Goal: Navigation & Orientation: Understand site structure

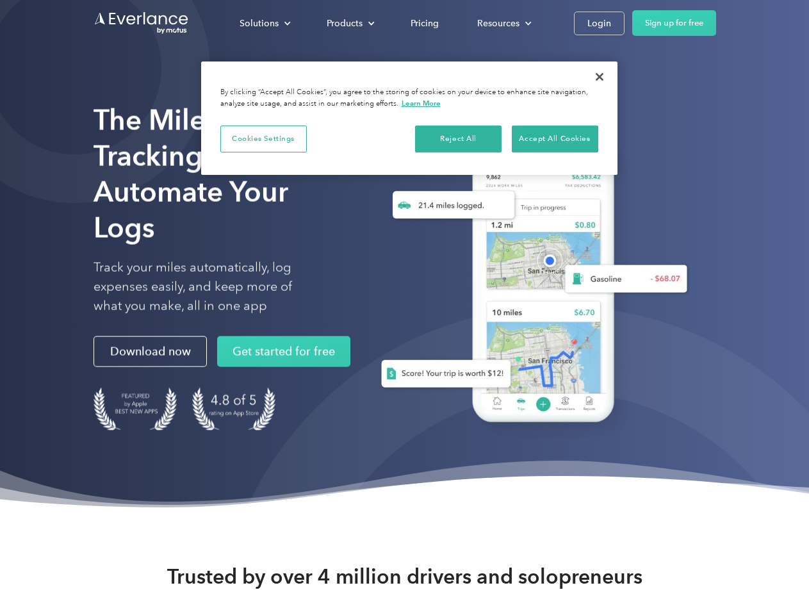
click at [265, 23] on div "Solutions" at bounding box center [259, 23] width 39 height 16
click at [349, 23] on div "Products" at bounding box center [345, 23] width 36 height 16
click at [503, 23] on div "Resources" at bounding box center [498, 23] width 42 height 16
click at [263, 138] on button "Cookies Settings" at bounding box center [263, 139] width 87 height 27
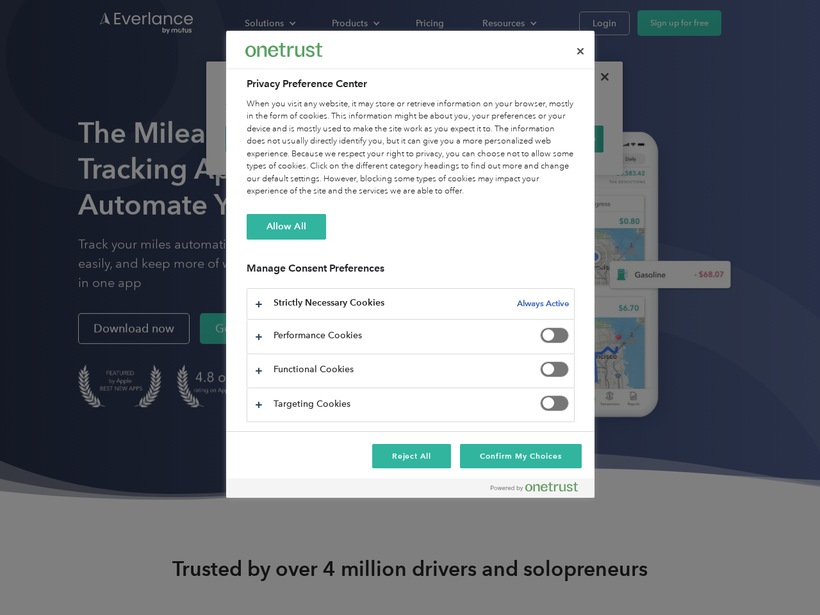
click at [459, 138] on div "When you visit any website, it may store or retrieve information on your browse…" at bounding box center [411, 148] width 328 height 100
click at [555, 138] on div "When you visit any website, it may store or retrieve information on your browse…" at bounding box center [411, 148] width 328 height 100
click at [600, 77] on div at bounding box center [410, 307] width 820 height 615
